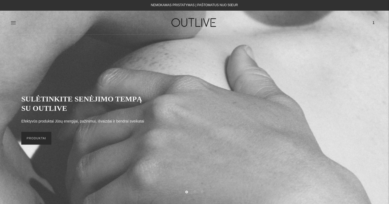
click at [48, 137] on link "PRODUKTAI" at bounding box center [36, 138] width 30 height 13
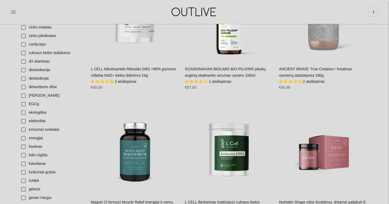
scroll to position [368, 0]
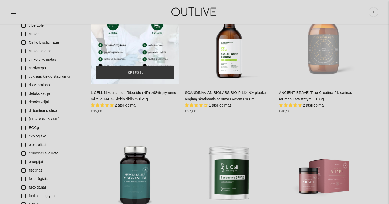
click at [130, 48] on div "L CELL Nikotinamido Ribosido (NR) >98% grynumo milteliai NAD+ kiekio didinimui …" at bounding box center [135, 40] width 89 height 89
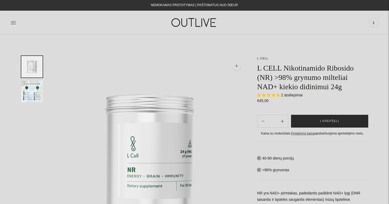
click at [310, 123] on button "Į krepšelį" at bounding box center [329, 121] width 77 height 13
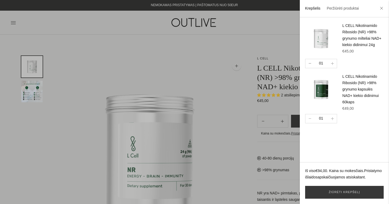
click at [309, 65] on button "button" at bounding box center [309, 63] width 9 height 9
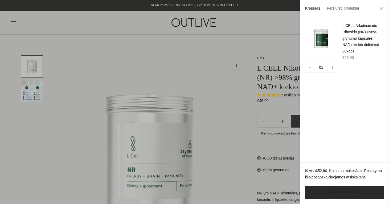
click at [335, 197] on link "Žiūrėti krepšelį" at bounding box center [344, 192] width 79 height 13
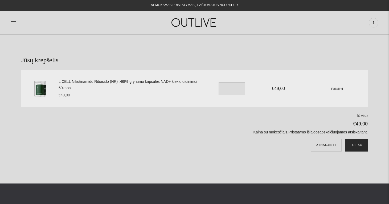
click at [356, 148] on button "Toliau" at bounding box center [356, 145] width 23 height 13
